Goal: Find specific page/section: Find specific page/section

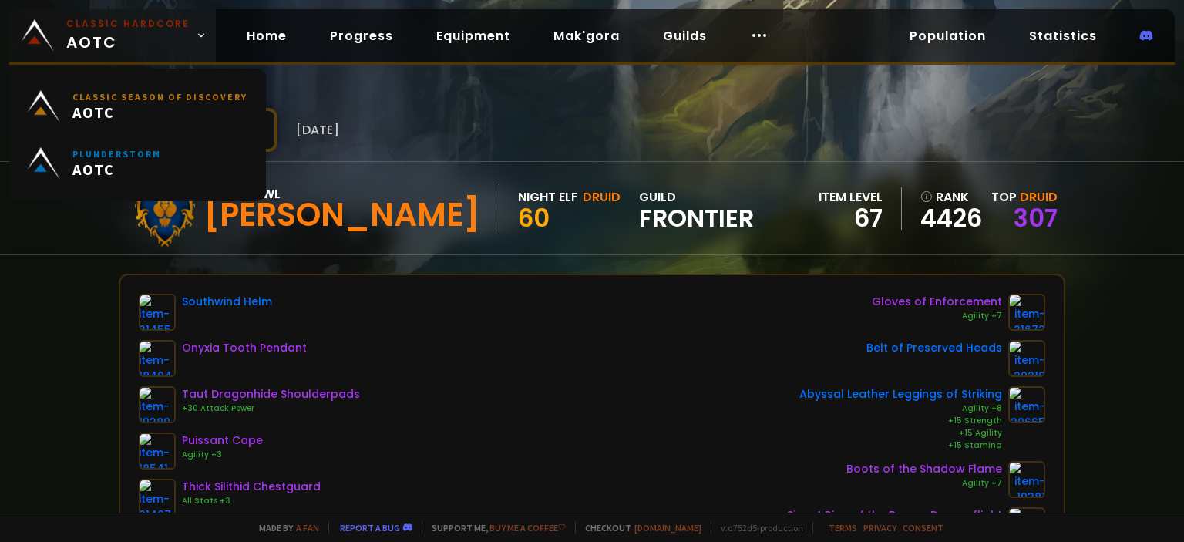
click at [119, 36] on span "Classic Hardcore AOTC" at bounding box center [127, 35] width 123 height 37
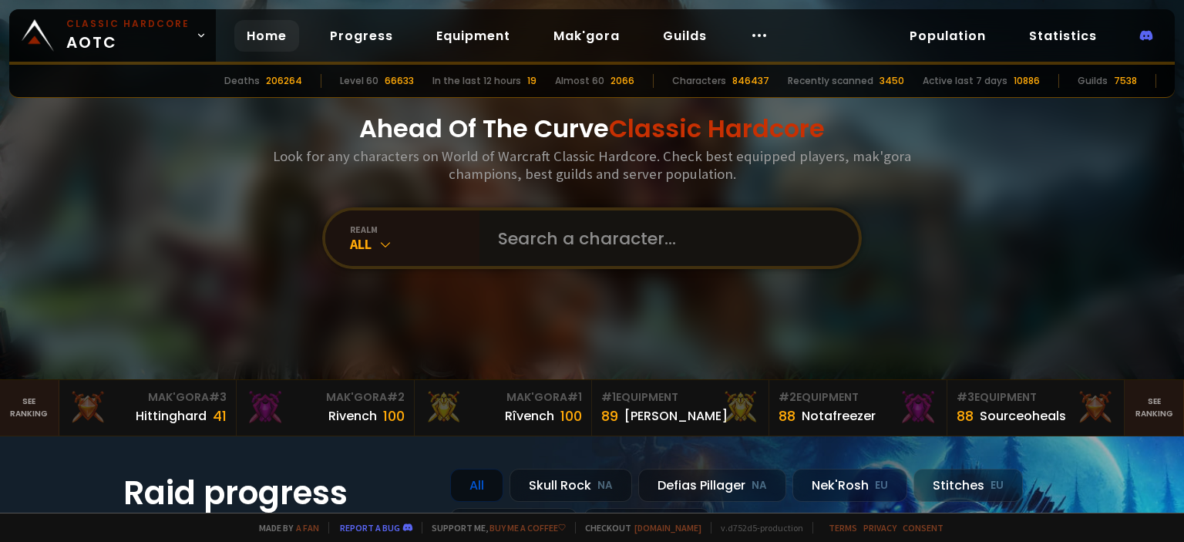
click at [506, 231] on input "text" at bounding box center [664, 237] width 351 height 55
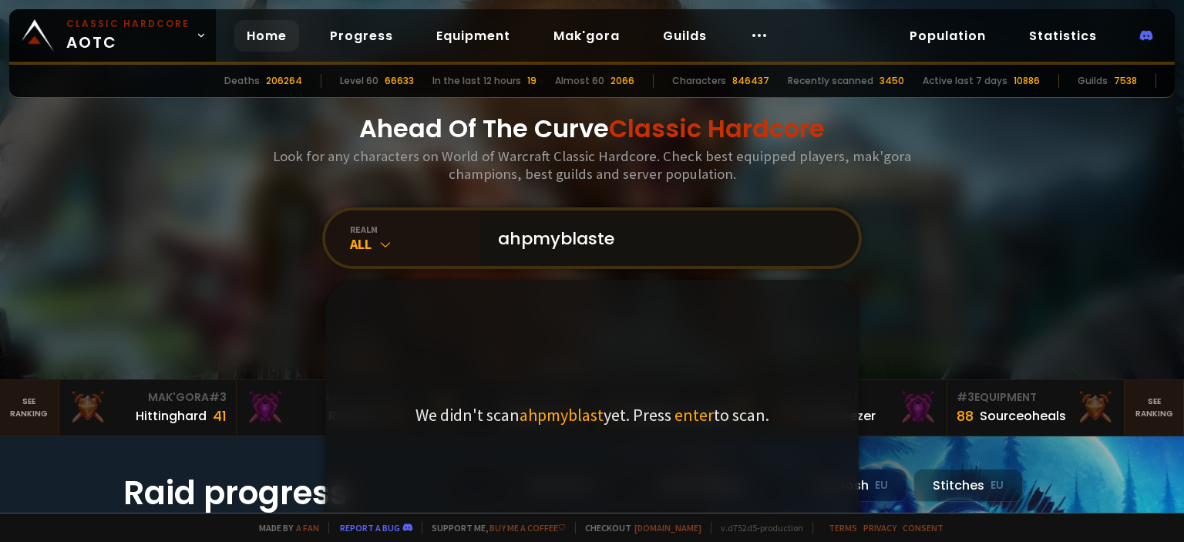
type input "ahpmyblaster"
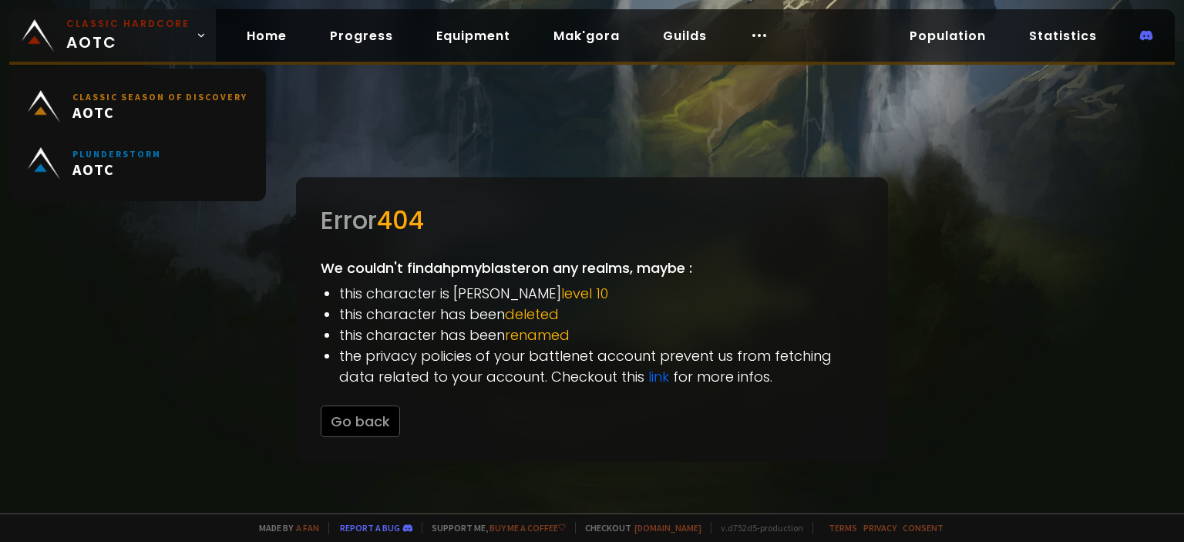
click at [129, 24] on small "Classic Hardcore" at bounding box center [127, 24] width 123 height 14
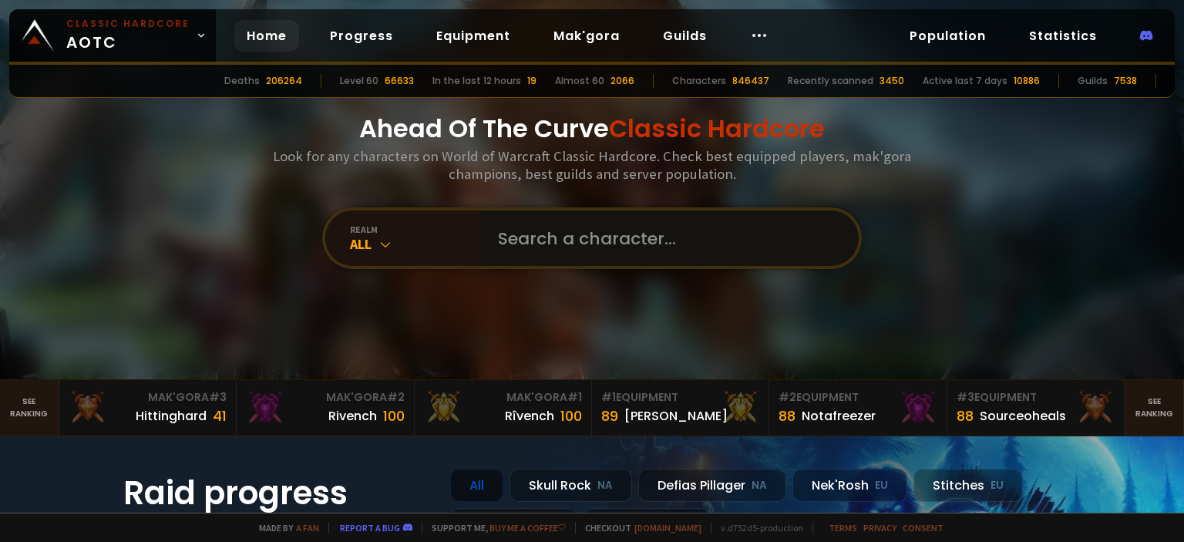
click at [544, 248] on input "text" at bounding box center [664, 237] width 351 height 55
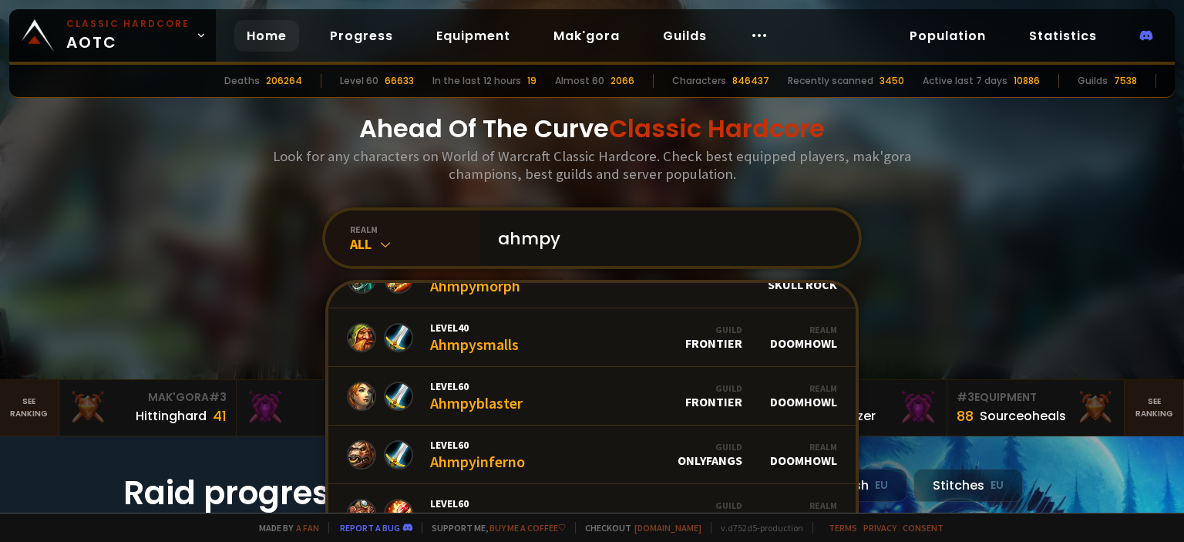
scroll to position [327, 0]
type input "ahmpy"
click at [601, 397] on link "Level 60 Ahmpyblaster Guild Frontier Realm Doomhowl" at bounding box center [591, 395] width 527 height 59
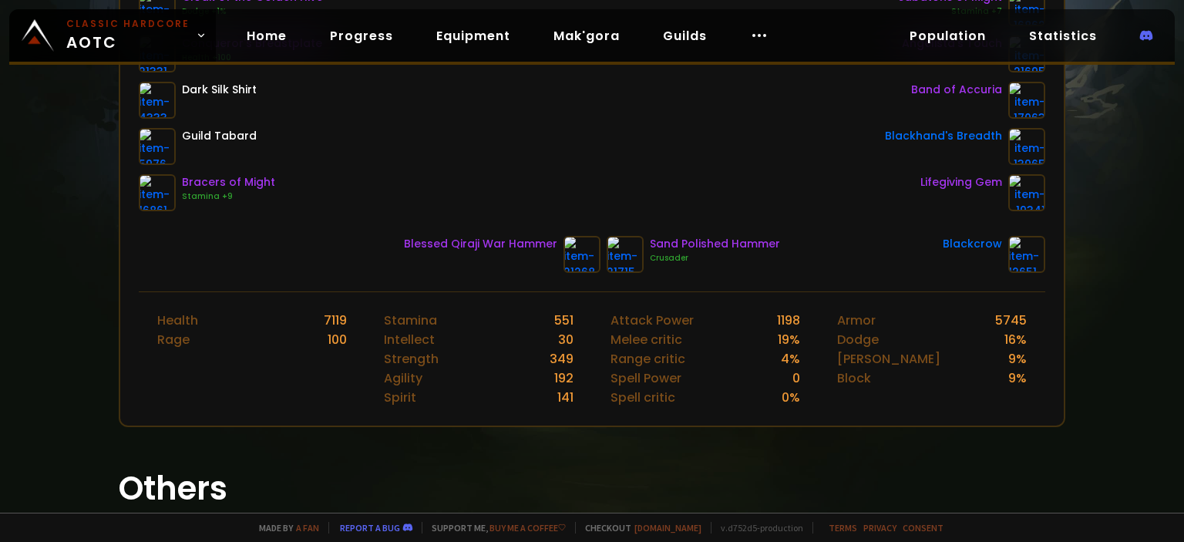
scroll to position [473, 0]
